Goal: Navigation & Orientation: Find specific page/section

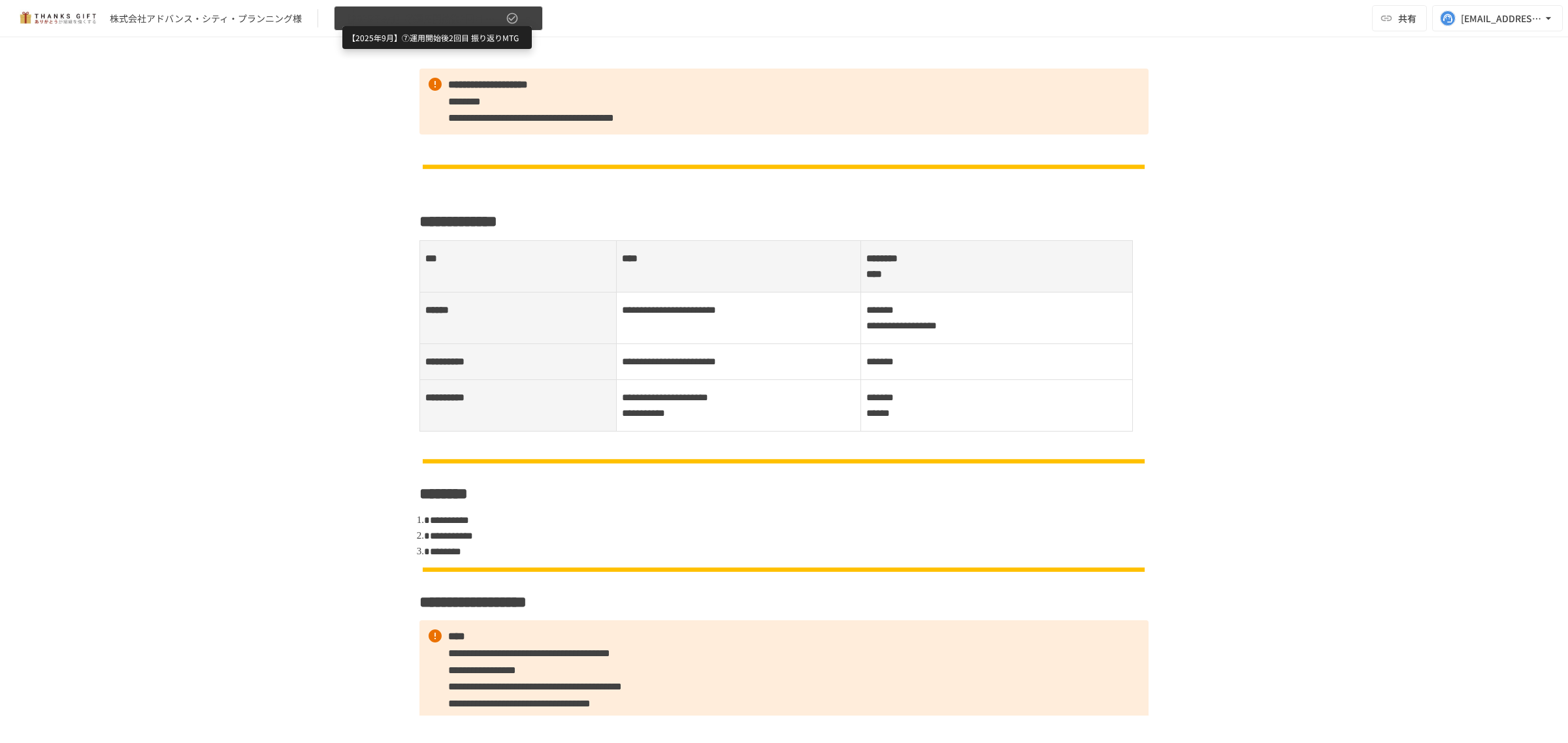
click at [363, 18] on span "【2025年9月】⑦運用開始後2回目 振り返りMTG" at bounding box center [423, 19] width 161 height 16
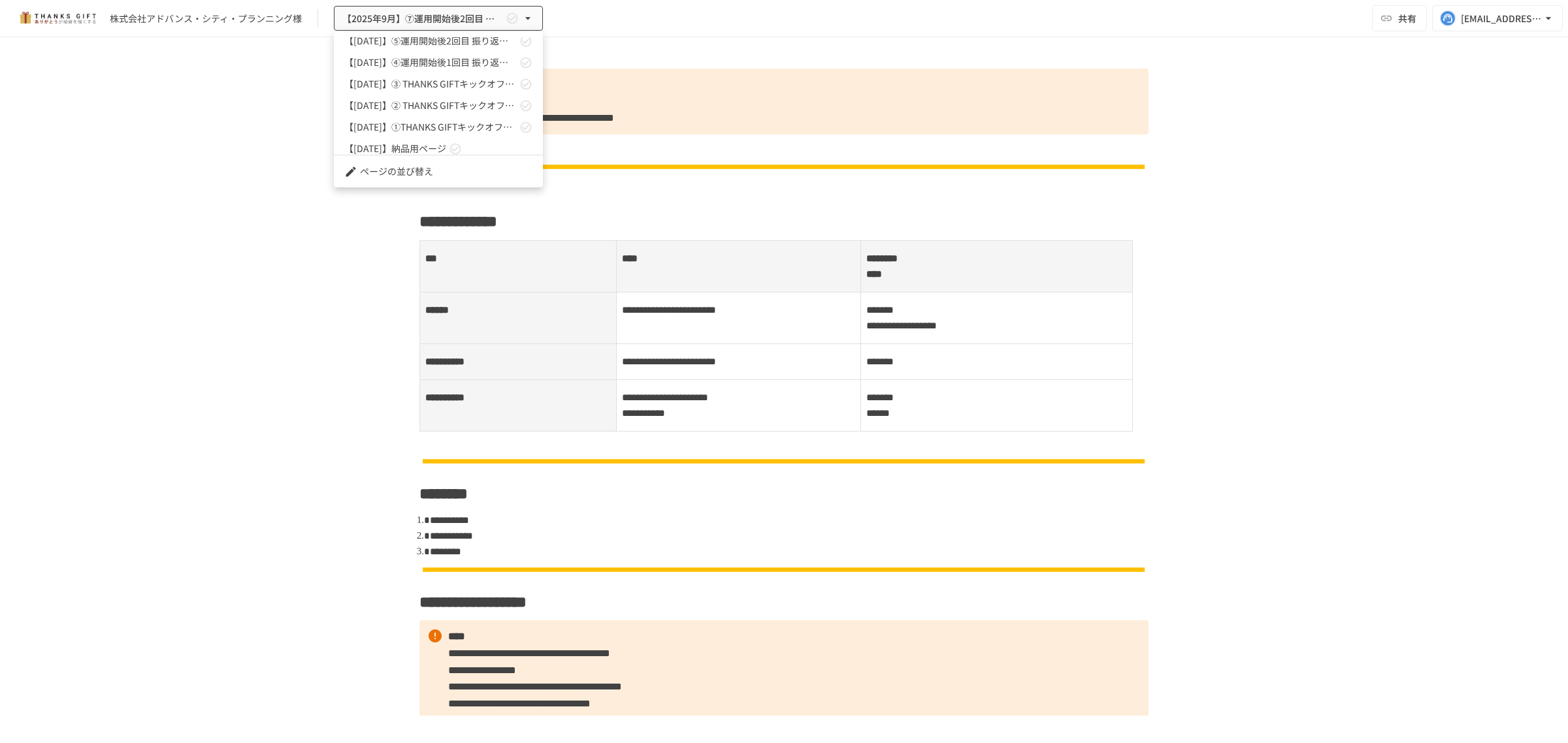
scroll to position [57, 0]
click at [416, 97] on span "【[DATE]】② THANKS GIFTキックオフMTG" at bounding box center [431, 98] width 173 height 13
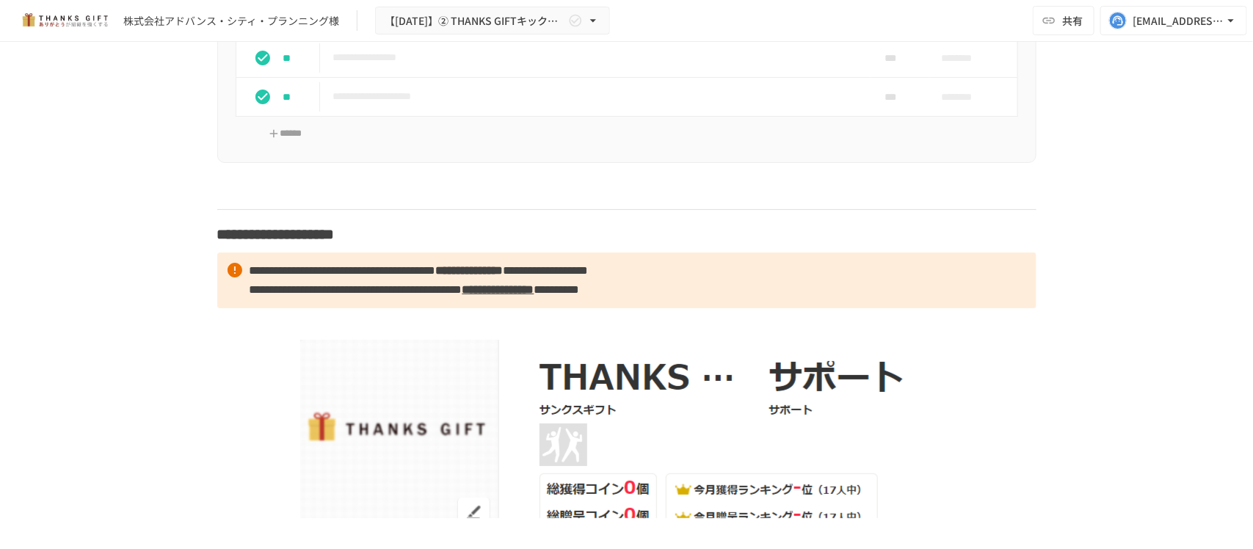
scroll to position [5687, 0]
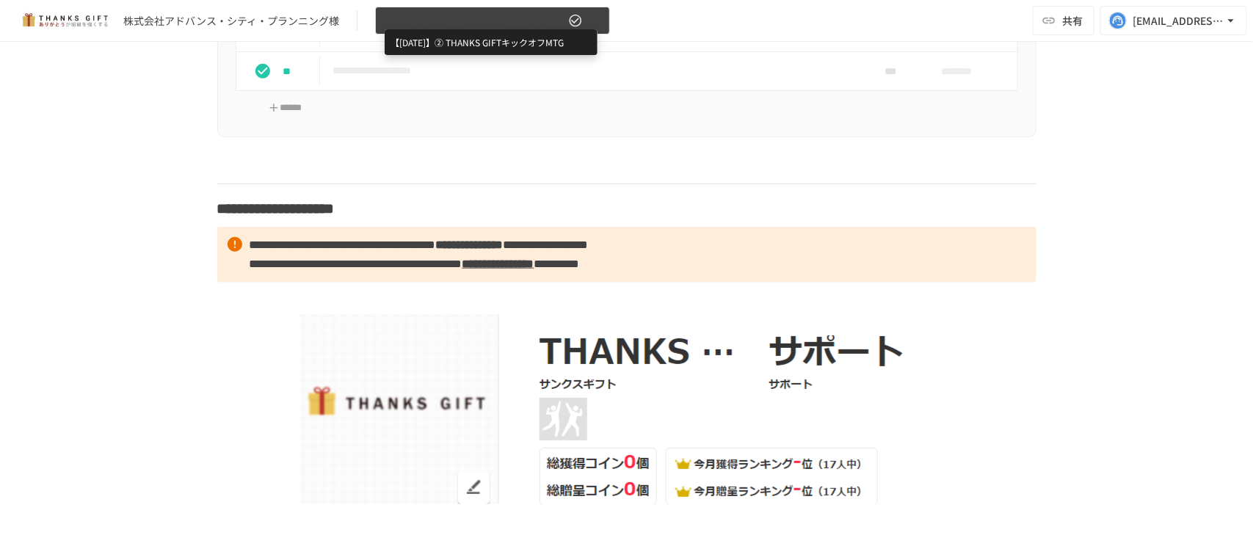
click at [441, 18] on span "【[DATE]】② THANKS GIFTキックオフMTG" at bounding box center [475, 21] width 181 height 18
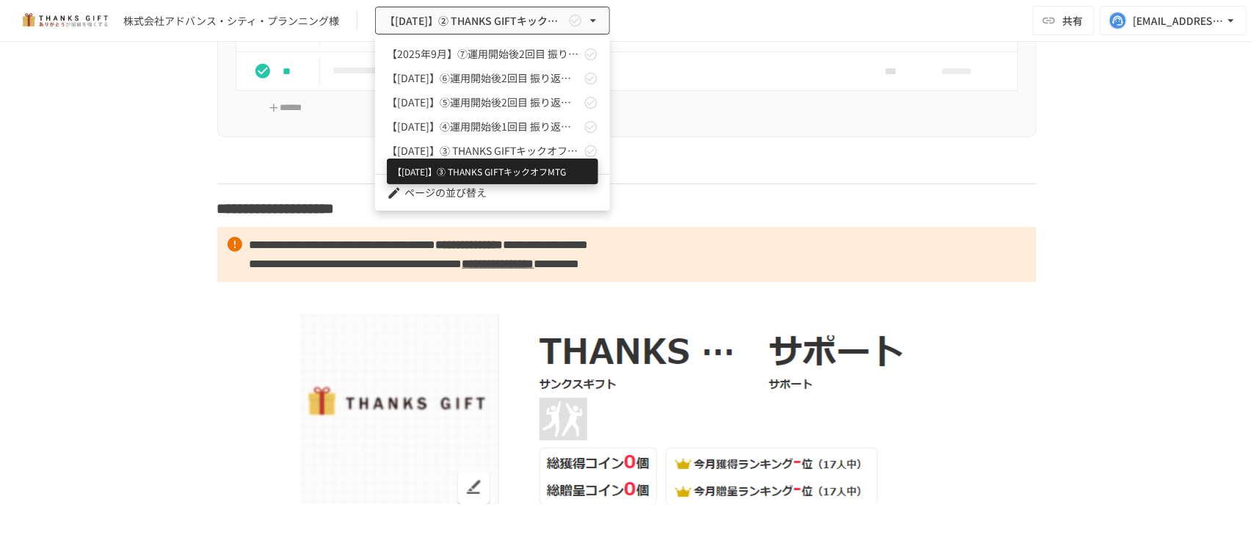
click at [482, 156] on span "【[DATE]】➂ THANKS GIFTキックオフMTG" at bounding box center [484, 150] width 194 height 15
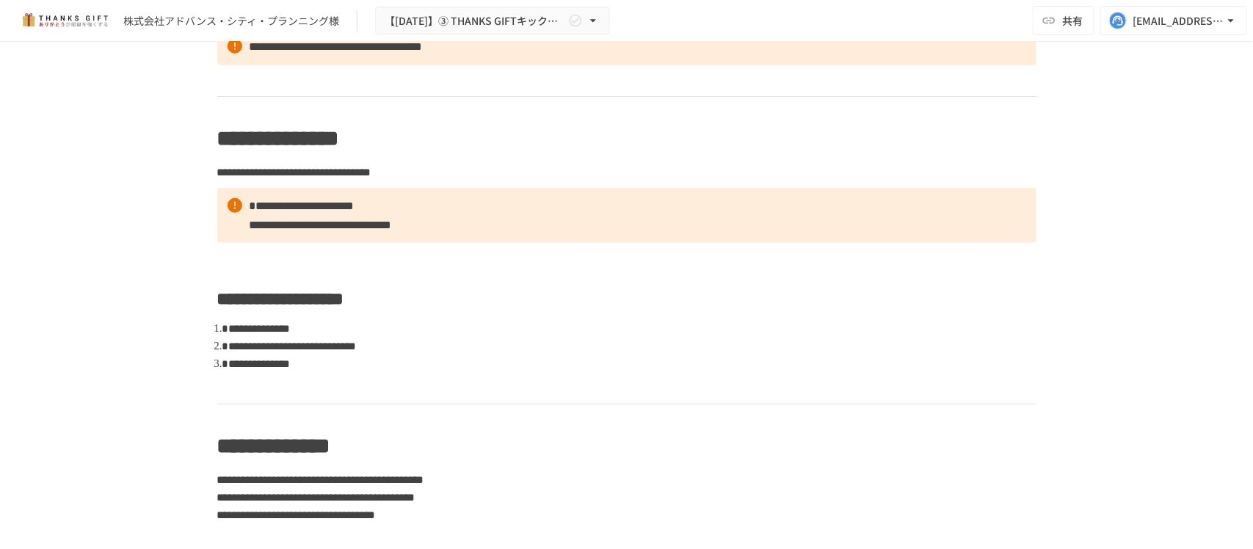
scroll to position [8016, 0]
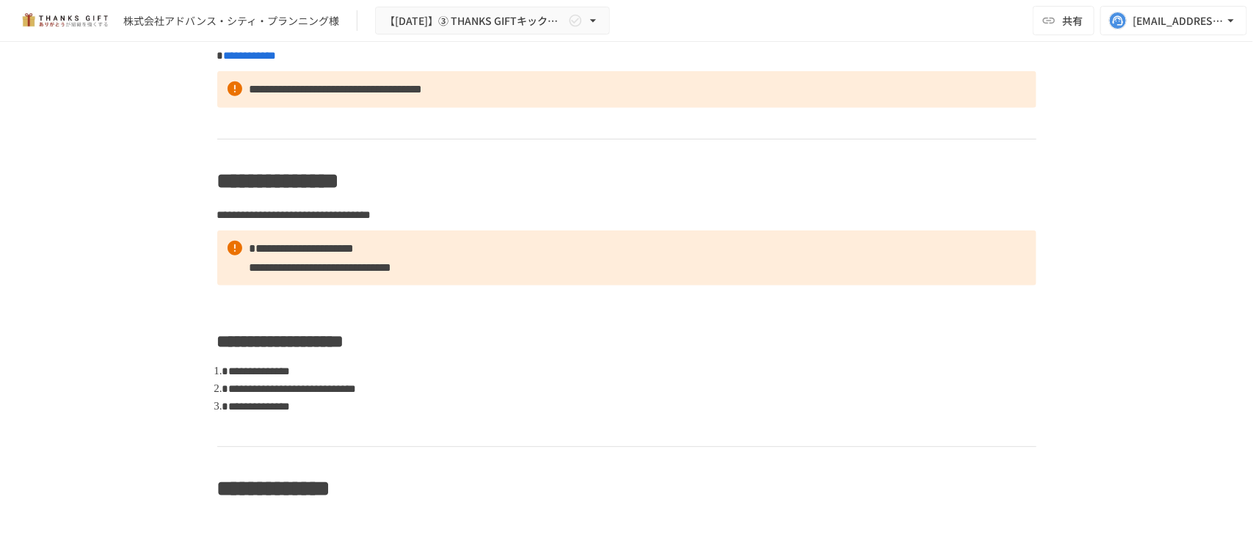
click at [101, 297] on div "**********" at bounding box center [626, 280] width 1253 height 476
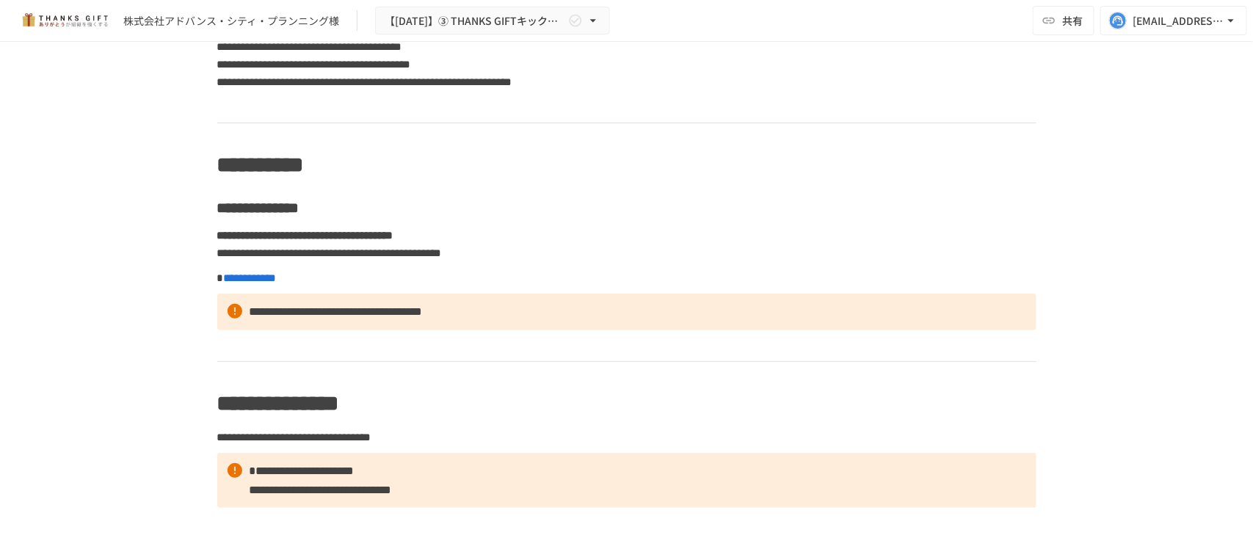
scroll to position [7832, 0]
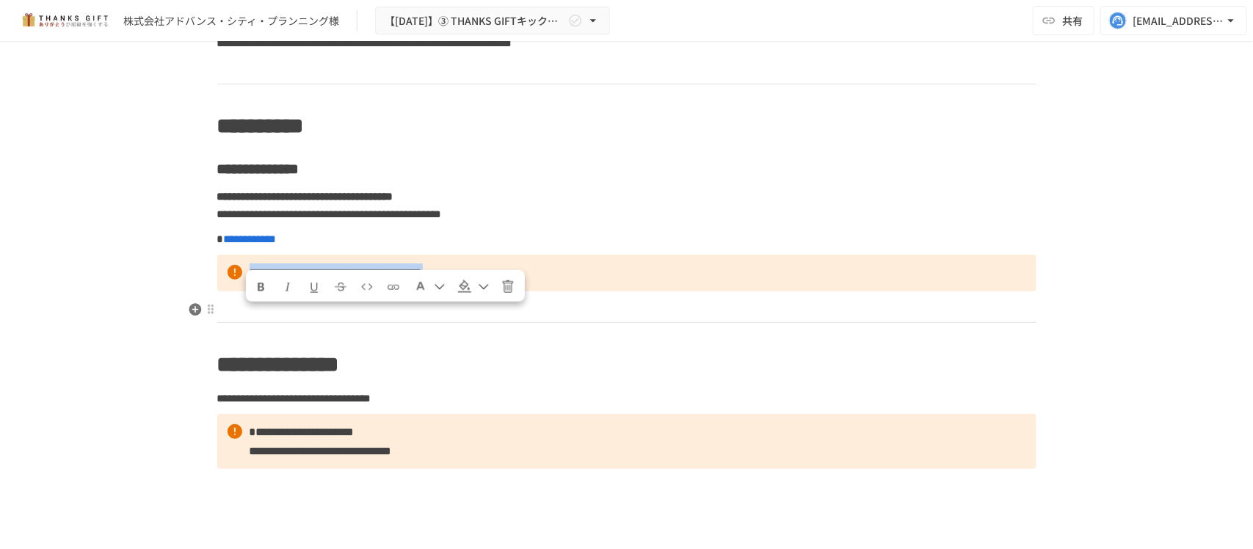
drag, startPoint x: 240, startPoint y: 318, endPoint x: 684, endPoint y: 309, distance: 444.1
click at [684, 291] on p "**********" at bounding box center [626, 273] width 819 height 37
click at [688, 291] on p "**********" at bounding box center [626, 273] width 819 height 37
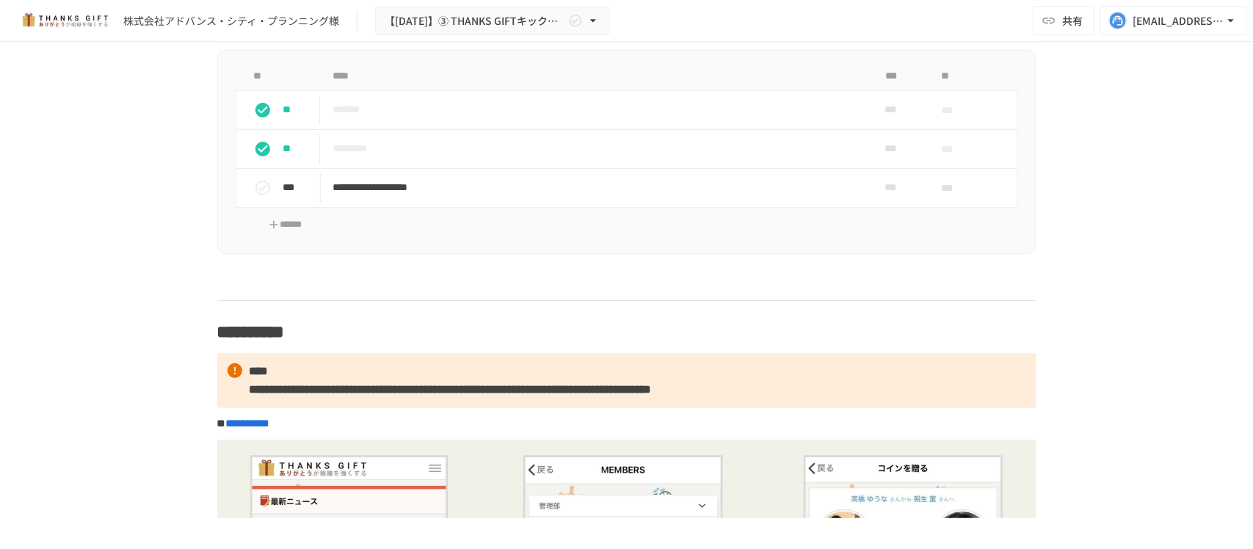
scroll to position [3338, 0]
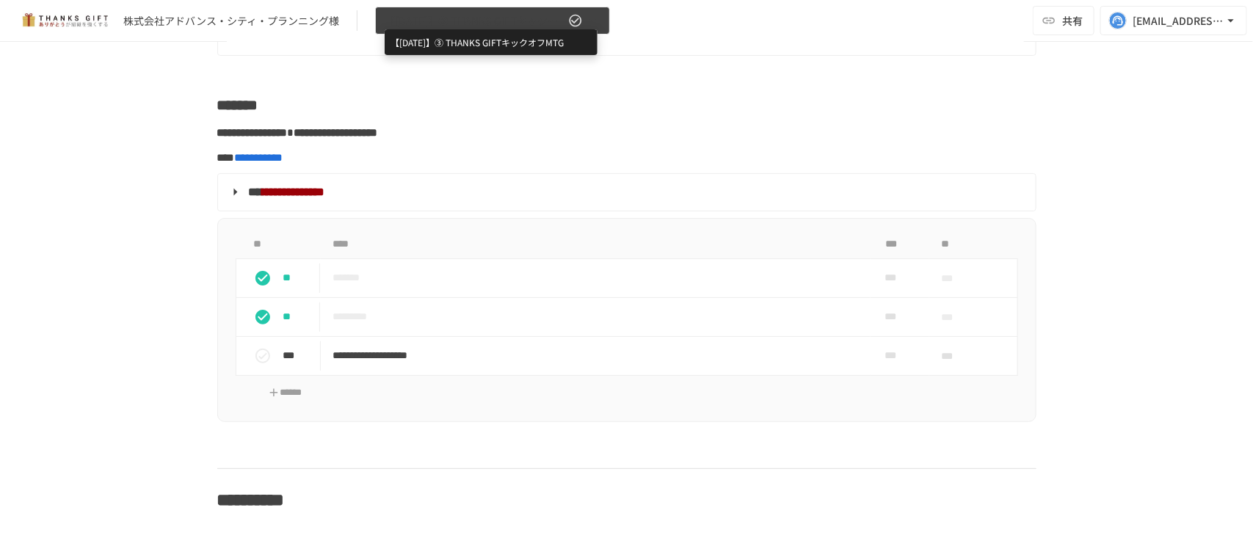
click at [431, 16] on span "【[DATE]】➂ THANKS GIFTキックオフMTG" at bounding box center [475, 21] width 181 height 18
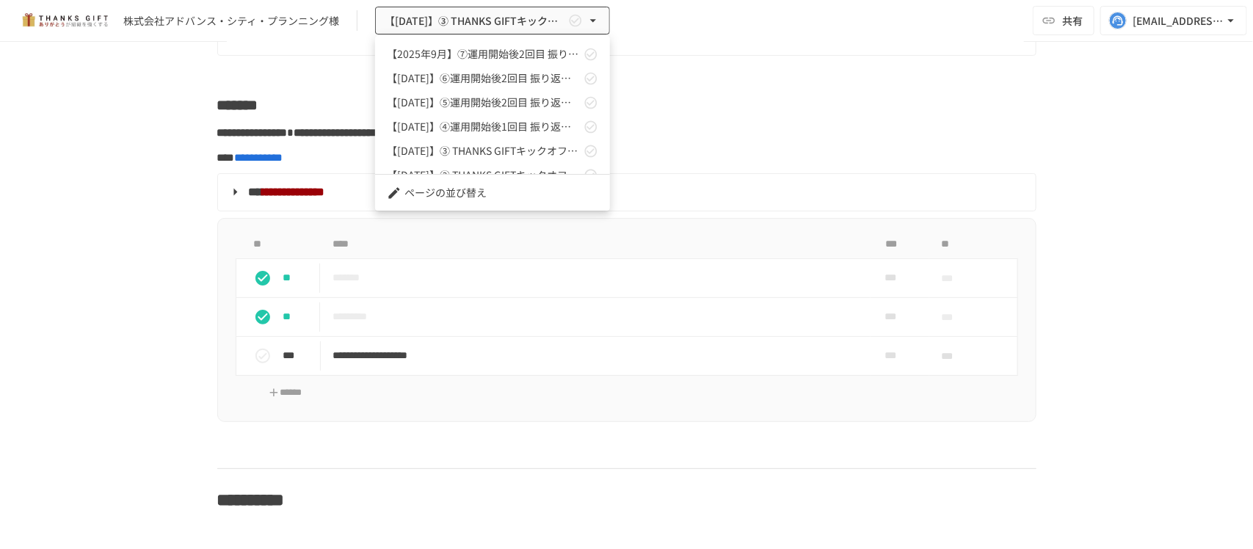
scroll to position [64, 0]
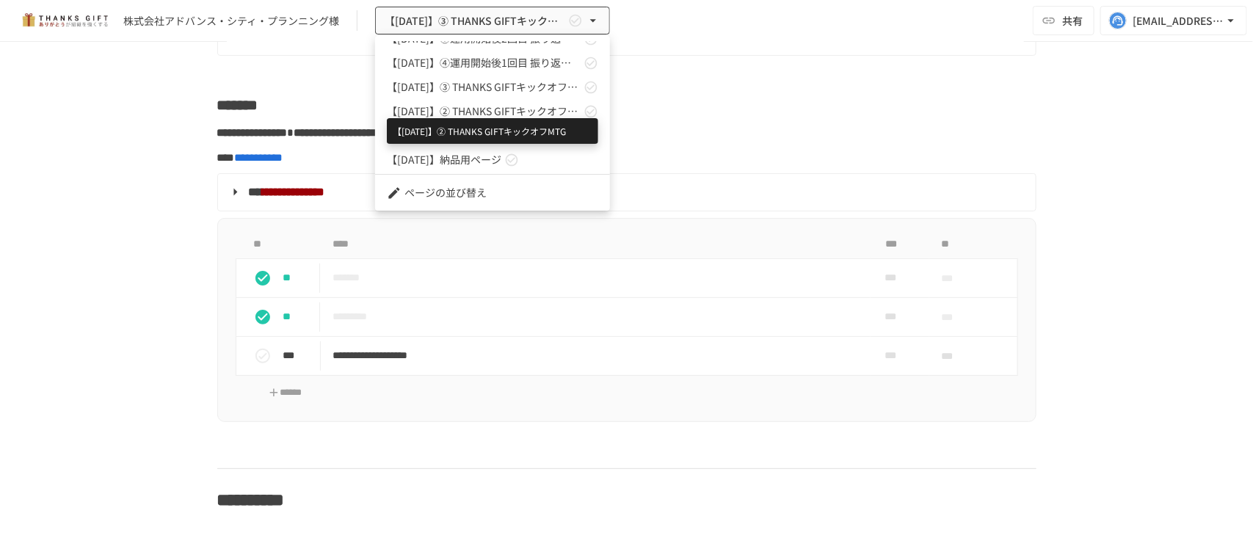
click at [452, 112] on span "【[DATE]】② THANKS GIFTキックオフMTG" at bounding box center [484, 110] width 194 height 15
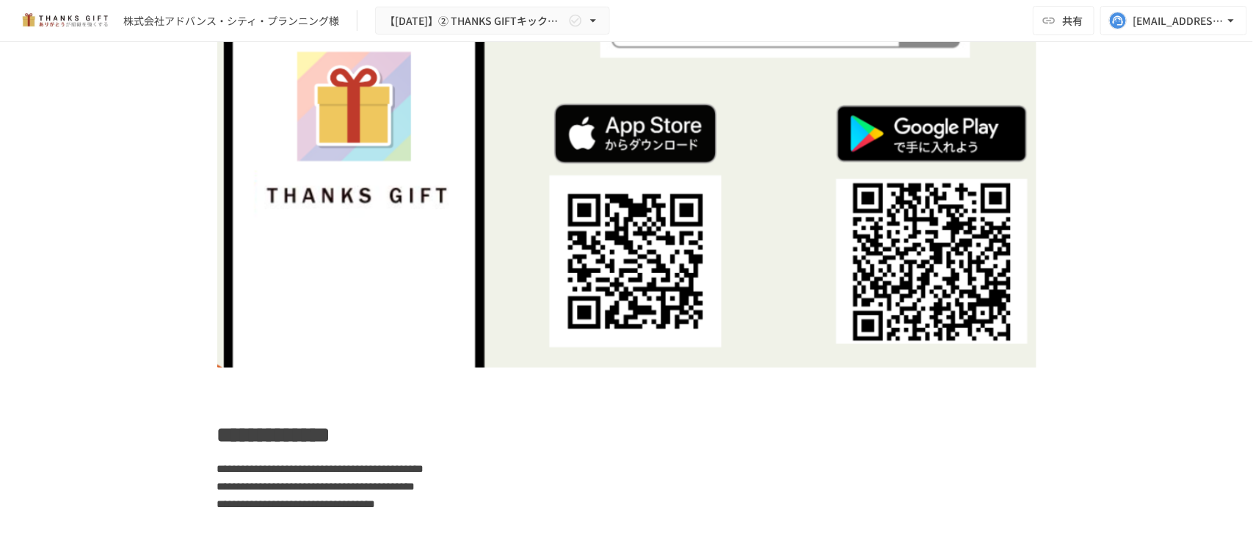
scroll to position [6459, 0]
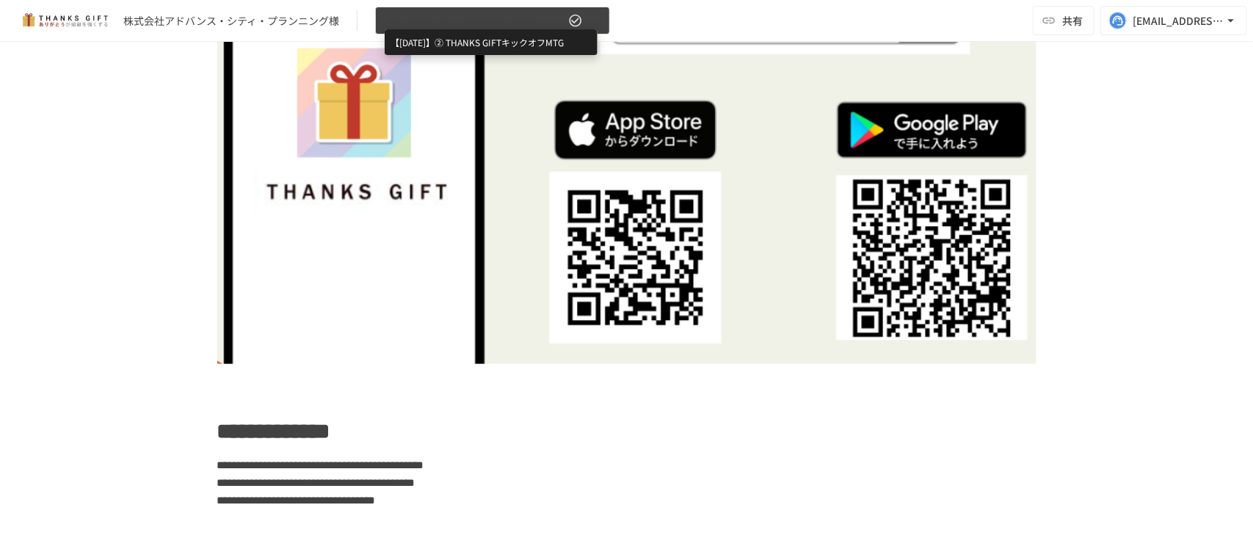
click at [452, 19] on span "【[DATE]】② THANKS GIFTキックオフMTG" at bounding box center [475, 21] width 181 height 18
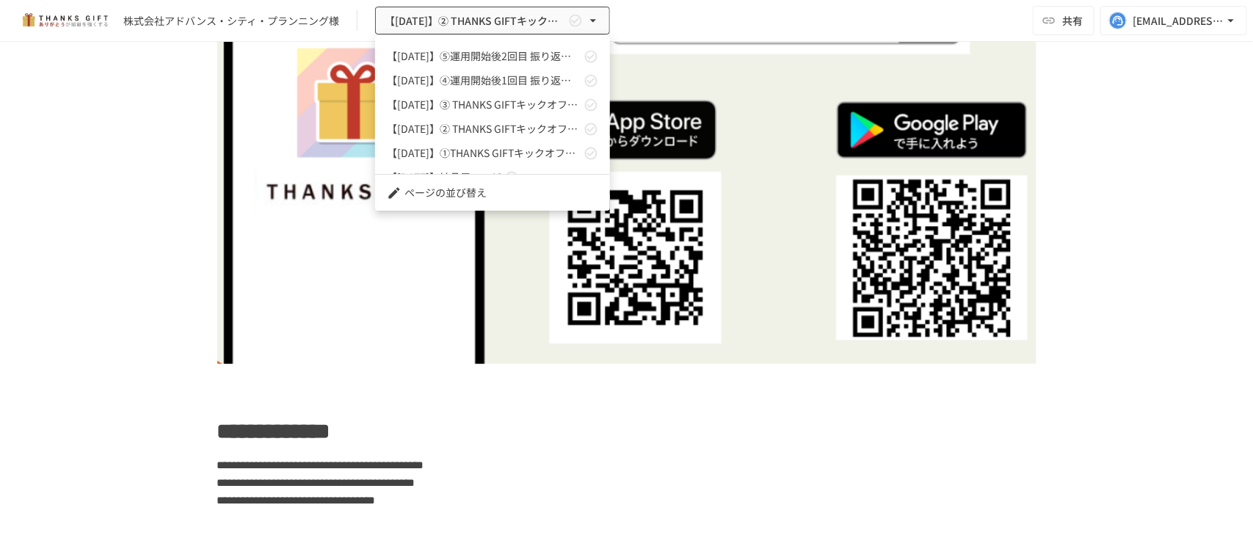
scroll to position [64, 0]
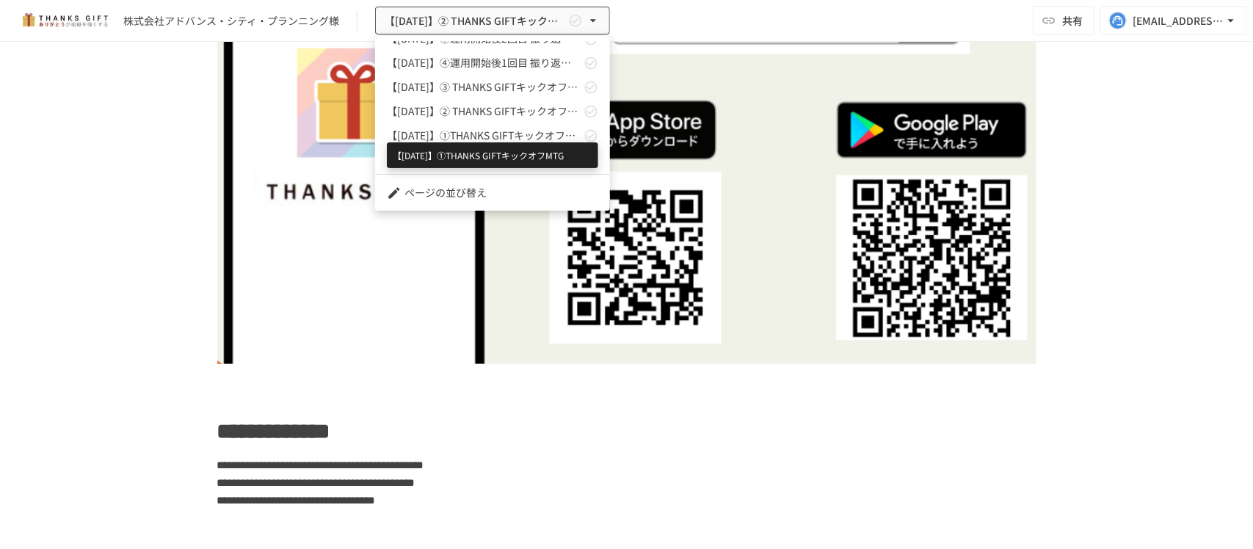
click at [486, 134] on span "【[DATE]】①THANKS GIFTキックオフMTG" at bounding box center [484, 135] width 194 height 15
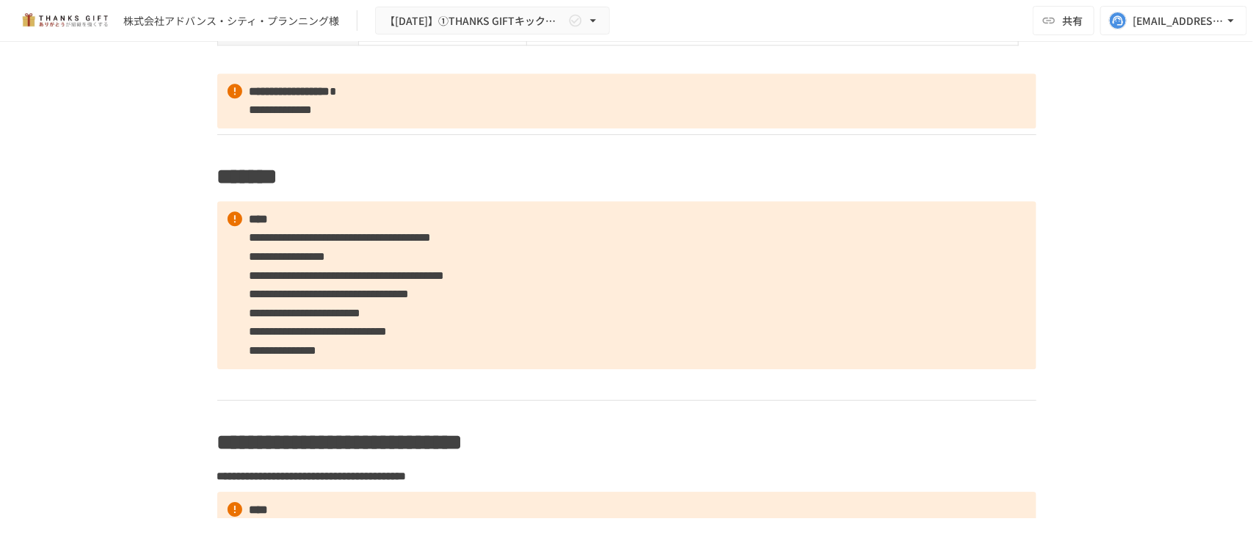
scroll to position [1835, 0]
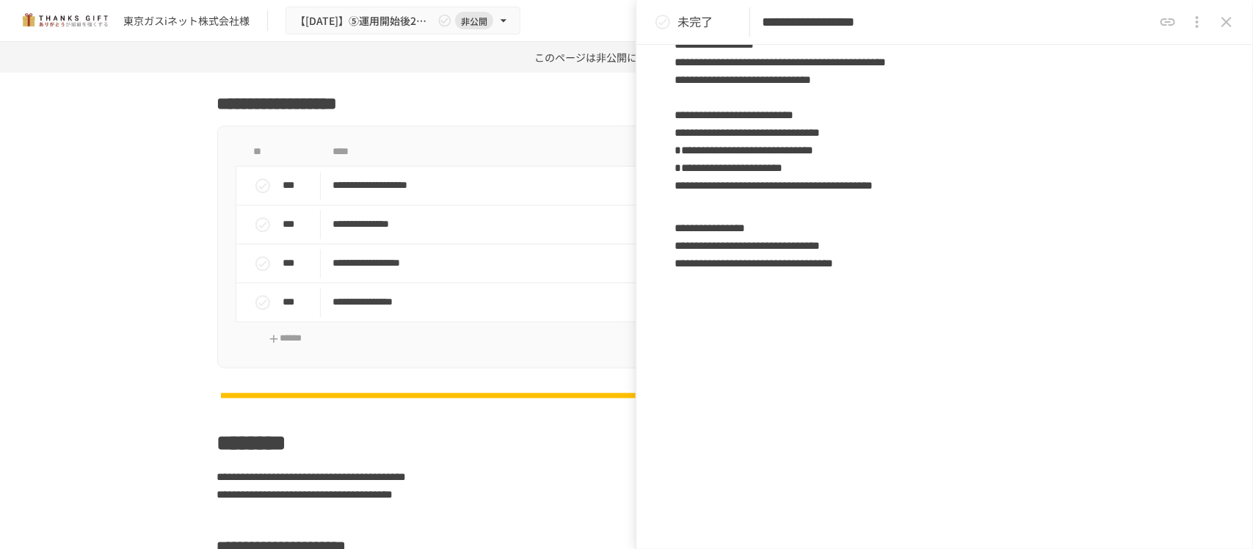
scroll to position [1284, 0]
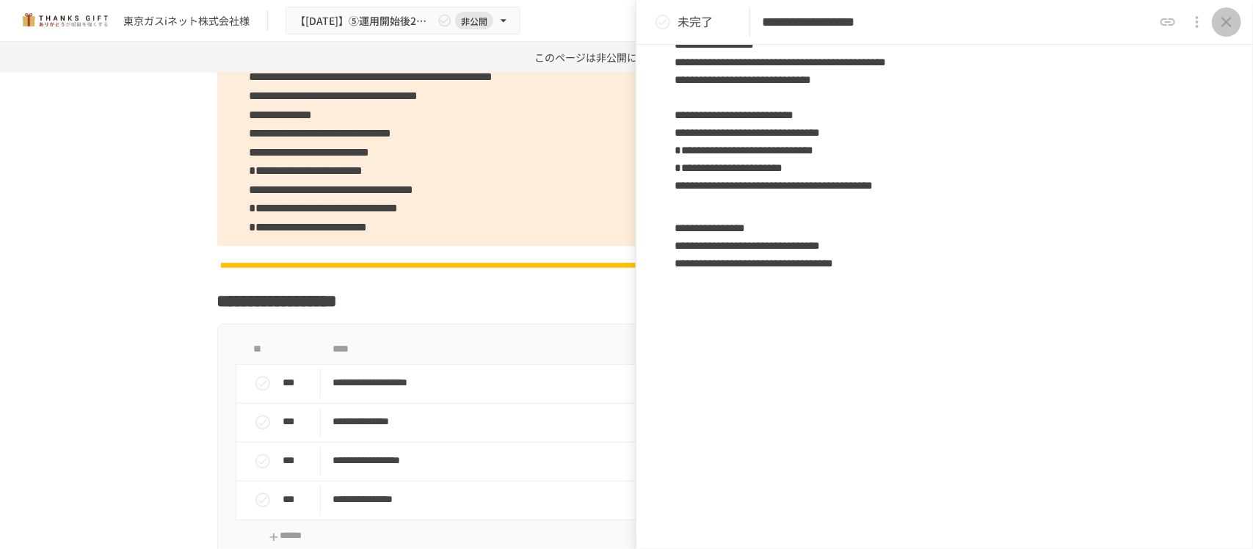
click at [1231, 23] on icon "close drawer" at bounding box center [1226, 22] width 18 height 18
